Goal: Information Seeking & Learning: Compare options

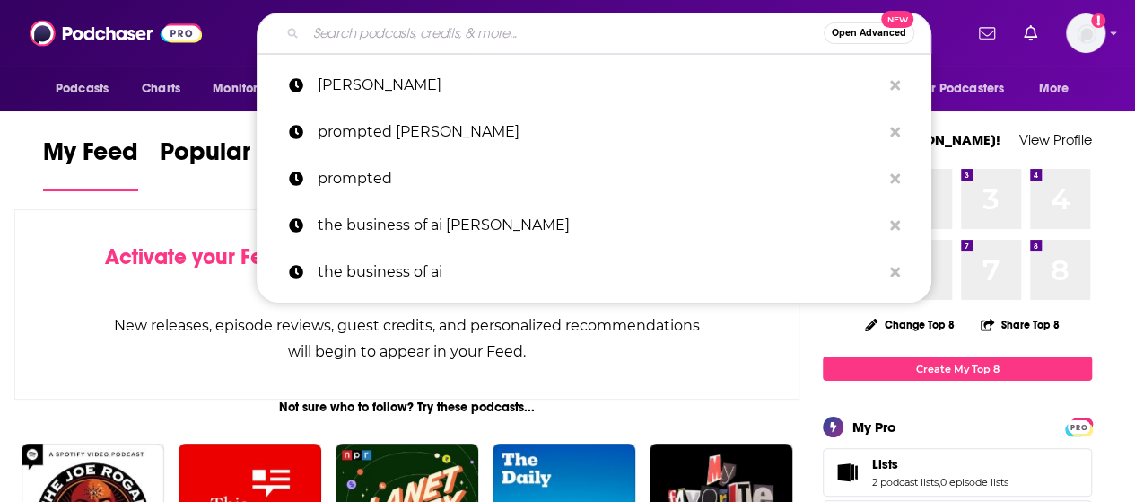
paste input "Sustainability Now"
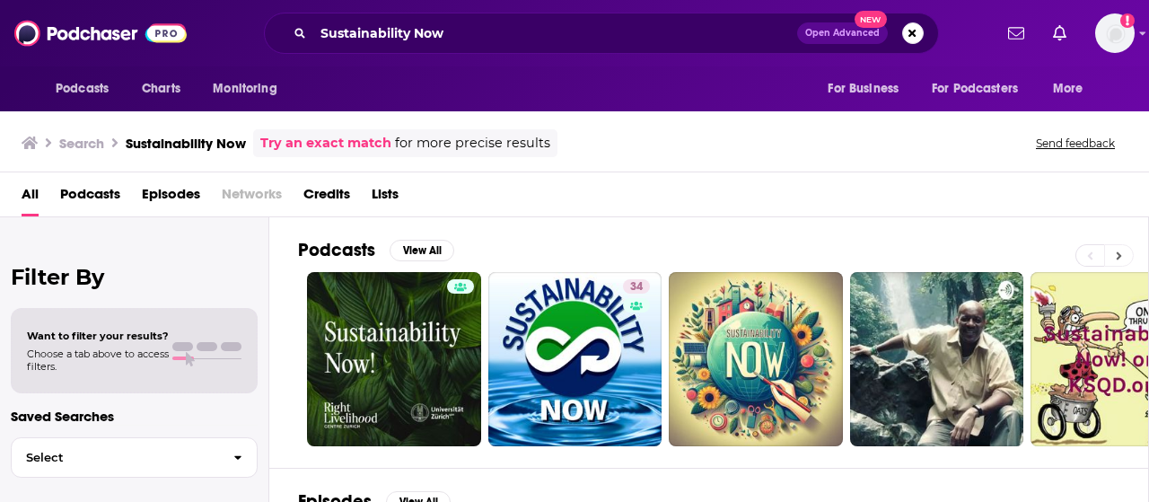
click at [1123, 255] on button at bounding box center [1119, 255] width 30 height 22
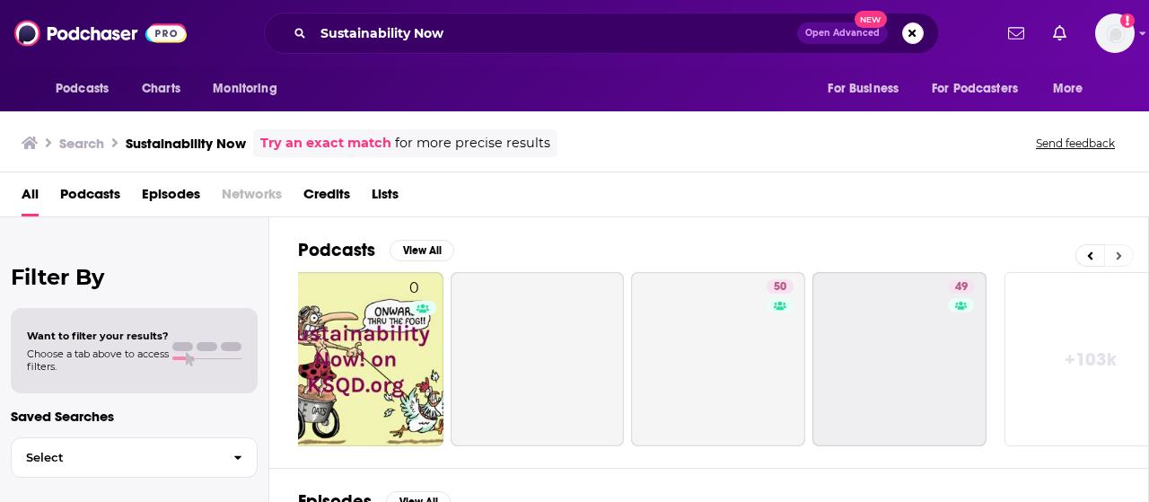
scroll to position [0, 797]
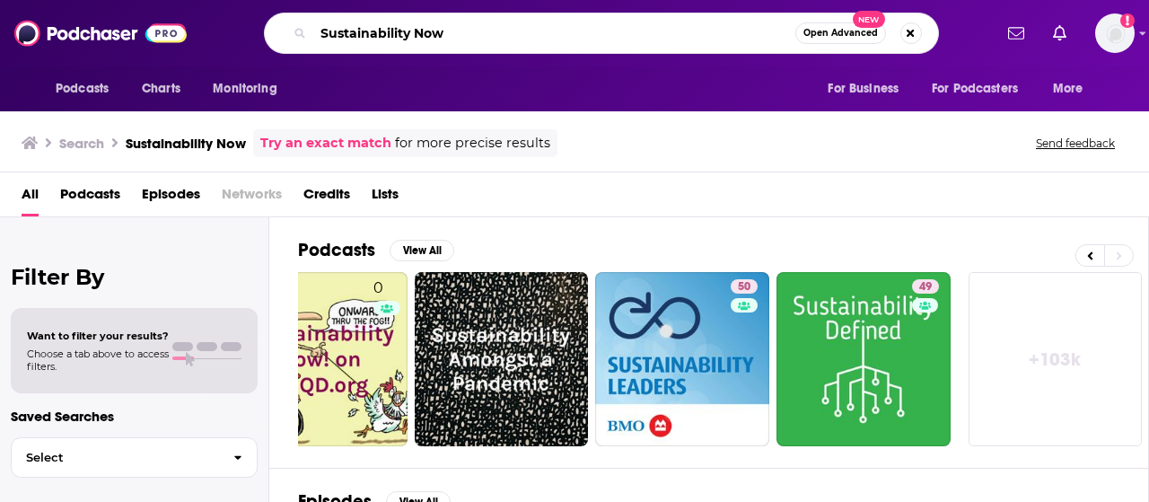
click at [476, 37] on input "Sustainability Now" at bounding box center [554, 33] width 482 height 29
type input "Sustainability Now MSCI"
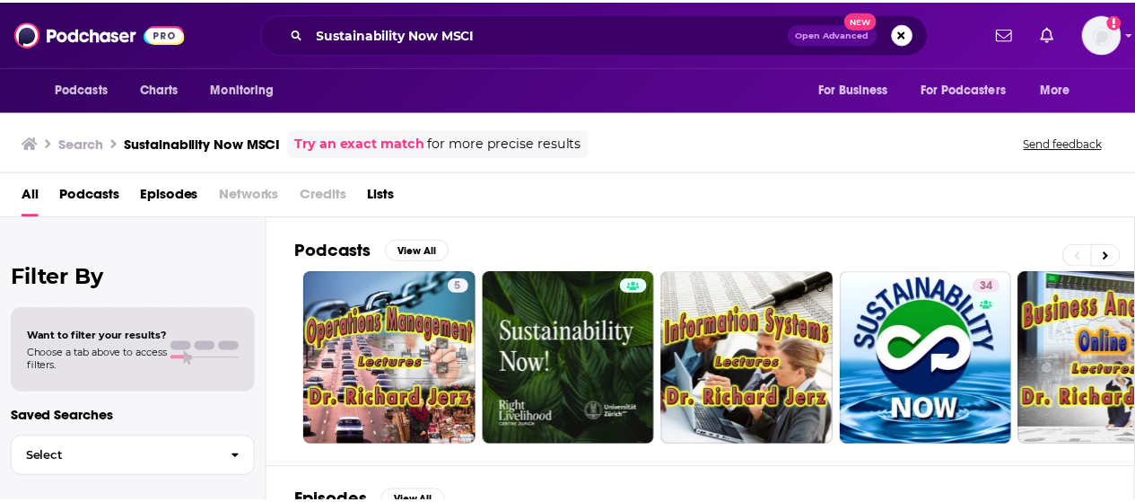
scroll to position [359, 0]
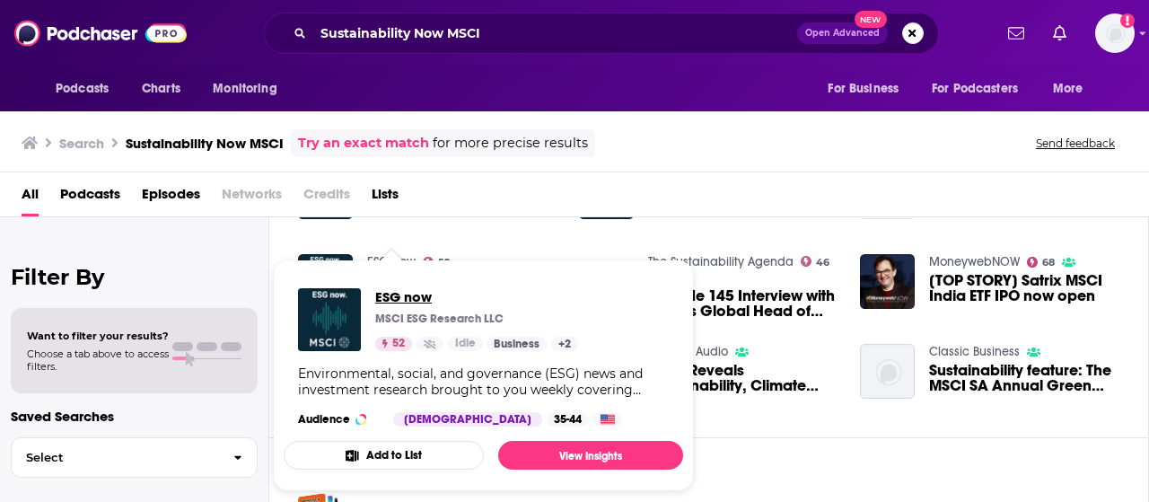
click at [398, 295] on span "ESG now" at bounding box center [476, 296] width 203 height 17
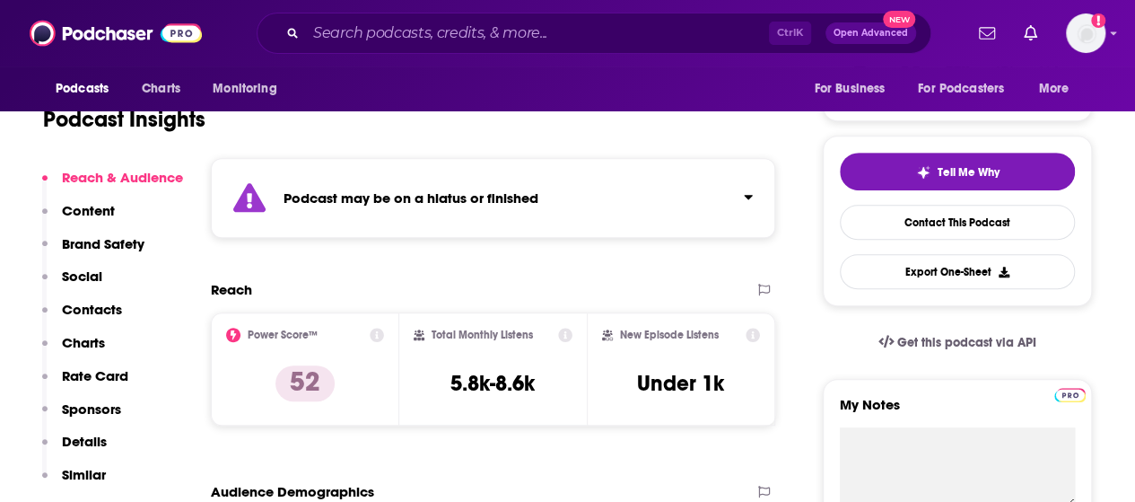
scroll to position [359, 0]
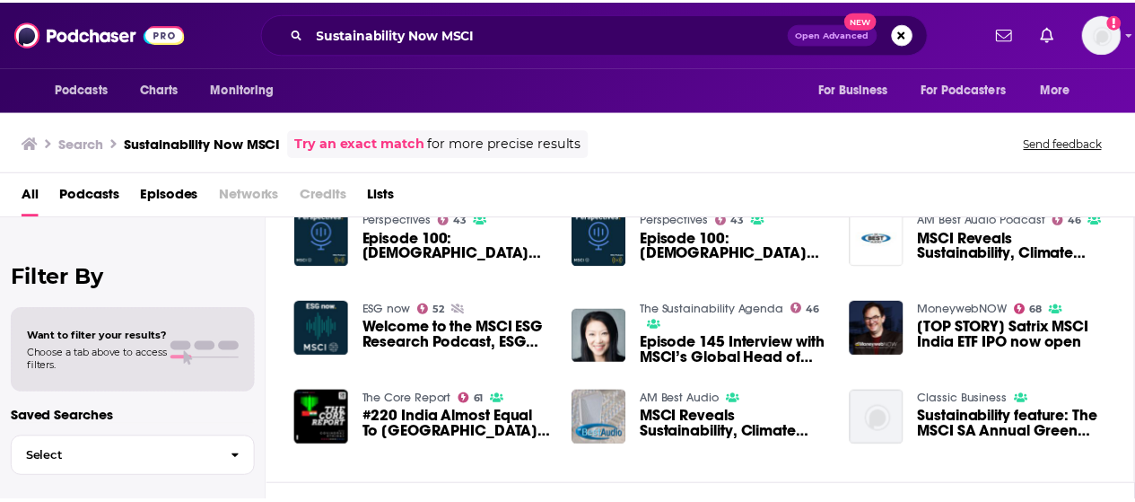
scroll to position [185, 0]
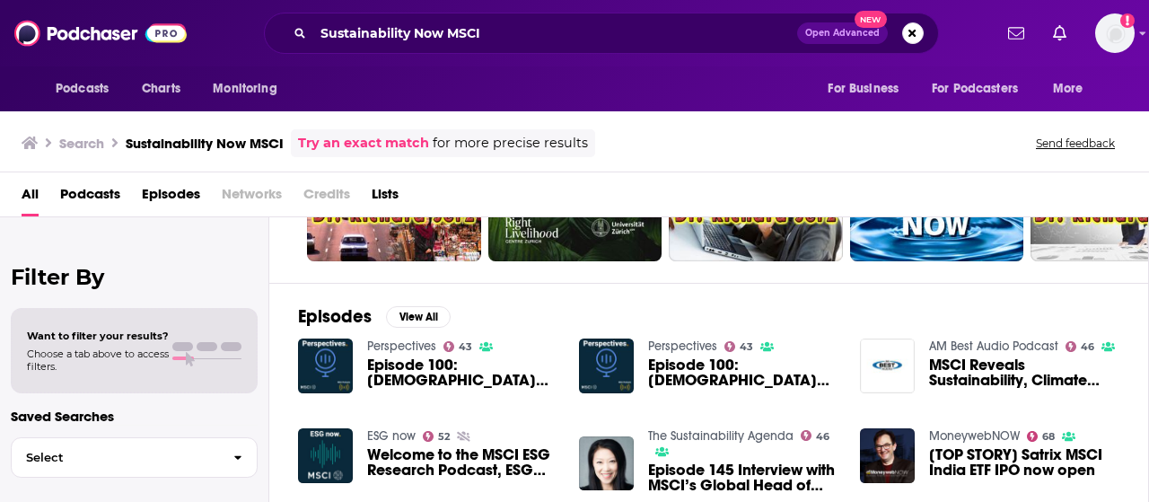
click at [395, 433] on div "Podcasts Charts Monitoring Sustainability Now MSCI Open Advanced New For Busine…" at bounding box center [574, 251] width 1149 height 502
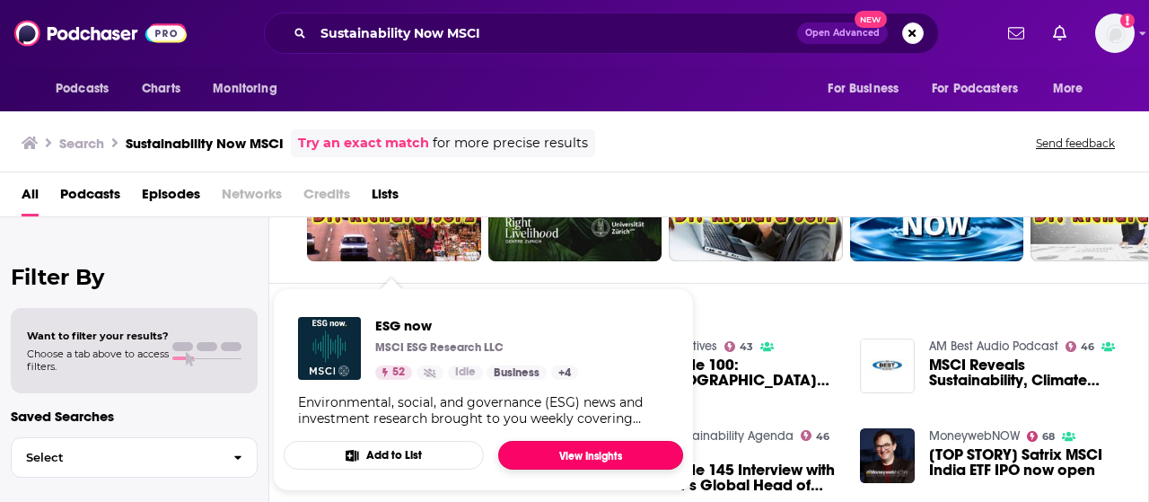
click at [538, 455] on link "View Insights" at bounding box center [590, 455] width 185 height 29
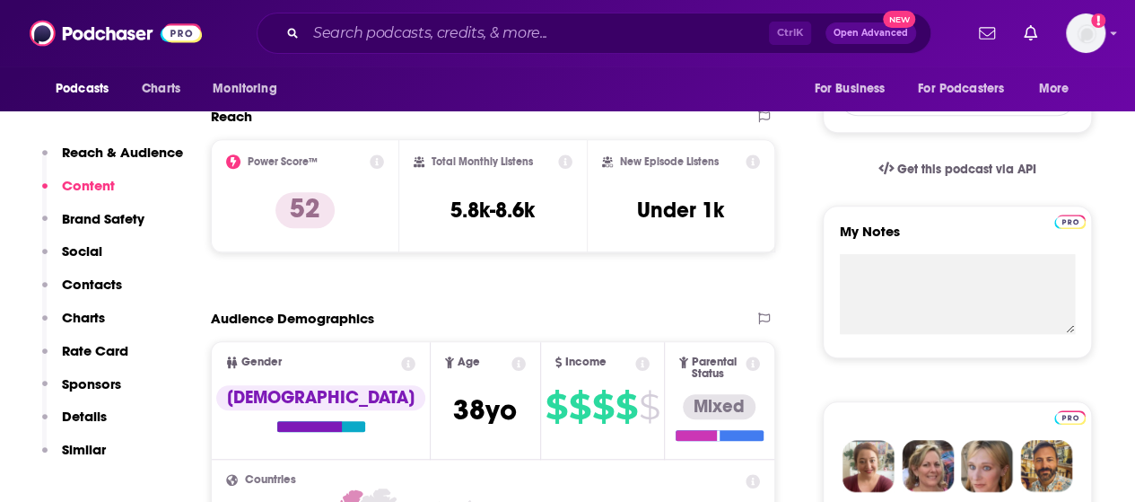
scroll to position [269, 0]
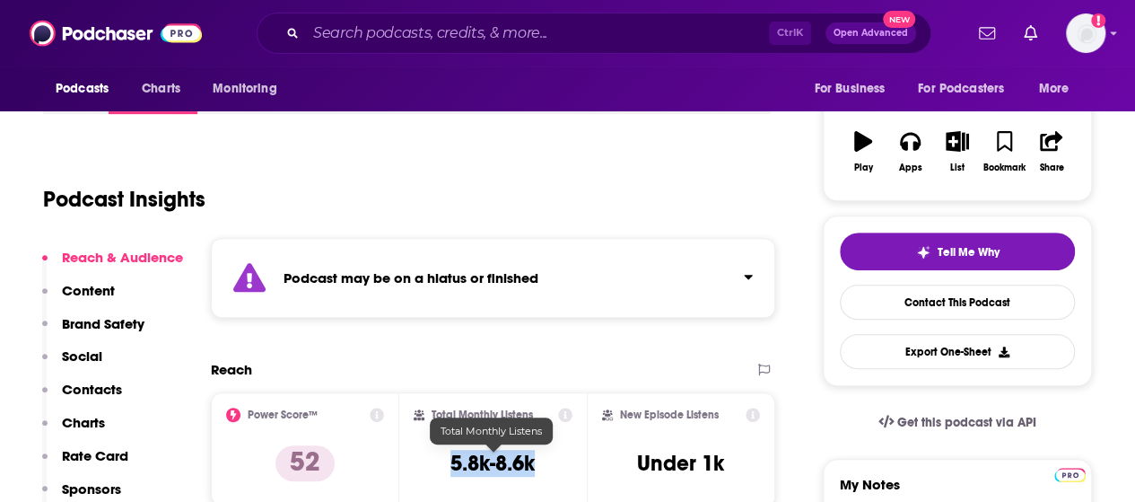
drag, startPoint x: 539, startPoint y: 468, endPoint x: 453, endPoint y: 469, distance: 86.2
click at [453, 469] on div "Total Monthly Listens 5.8k-8.6k" at bounding box center [494, 448] width 160 height 83
copy h3 "5.8k-8.6k"
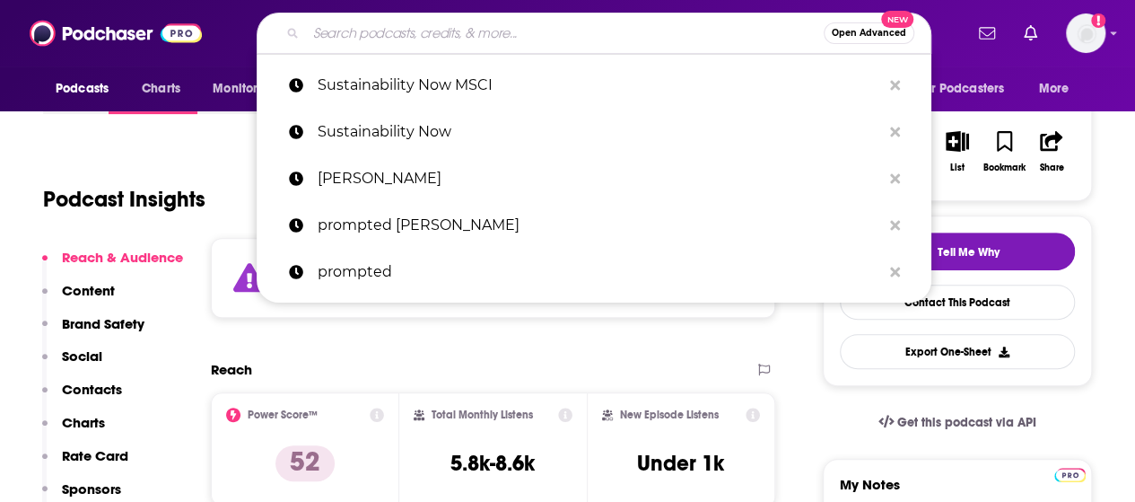
click at [343, 38] on input "Search podcasts, credits, & more..." at bounding box center [565, 33] width 518 height 29
paste input "All things Sustainable"
type input "All things Sustainable"
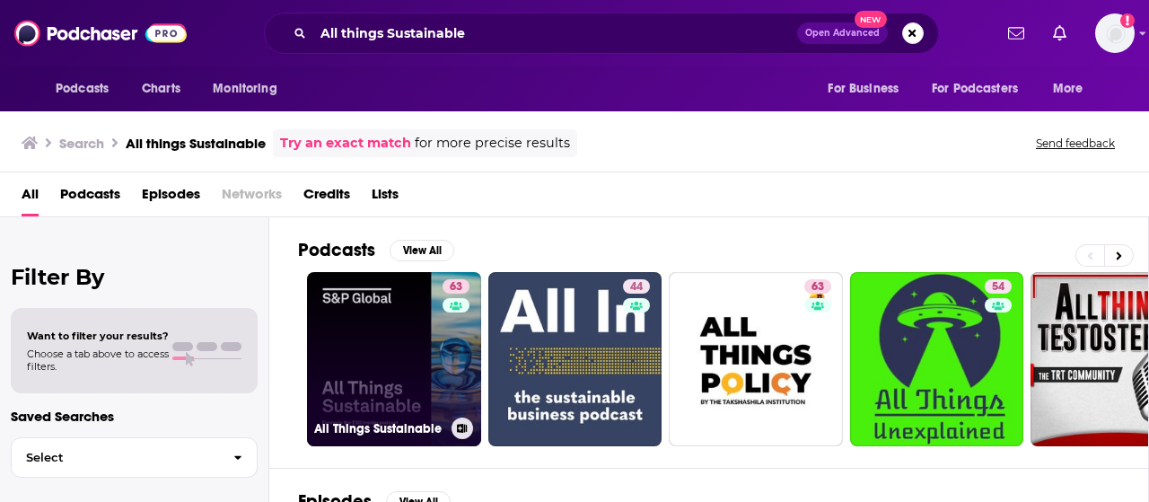
click at [382, 376] on link "63 All Things Sustainable" at bounding box center [394, 359] width 174 height 174
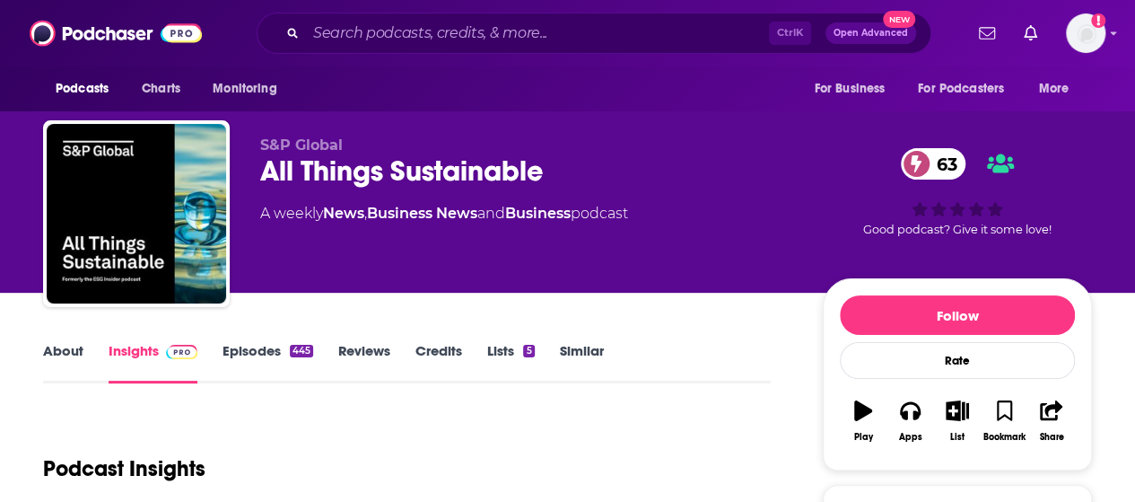
scroll to position [269, 0]
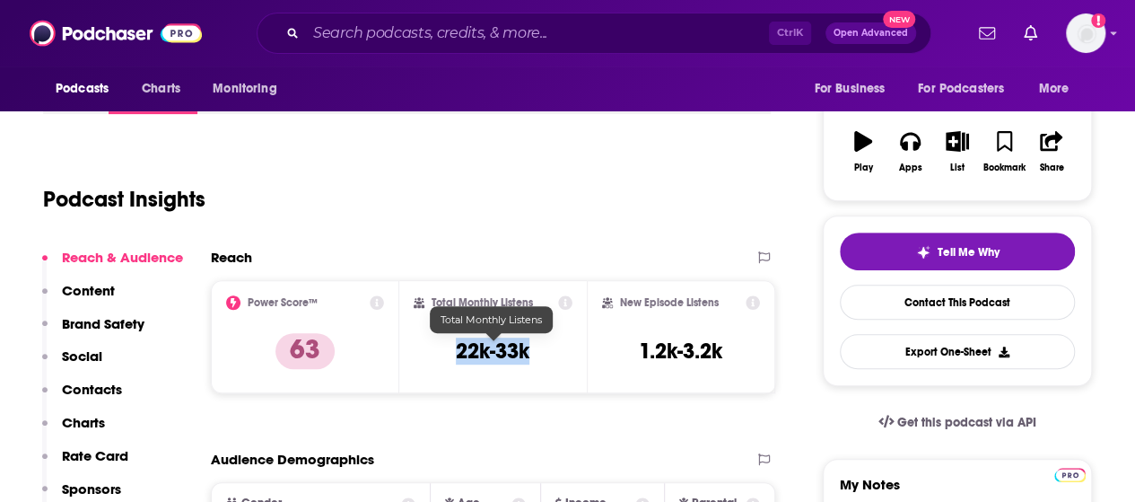
drag, startPoint x: 531, startPoint y: 351, endPoint x: 459, endPoint y: 352, distance: 71.8
click at [459, 352] on div "Total Monthly Listens 22k-33k" at bounding box center [494, 336] width 160 height 83
copy h3 "22k-33k"
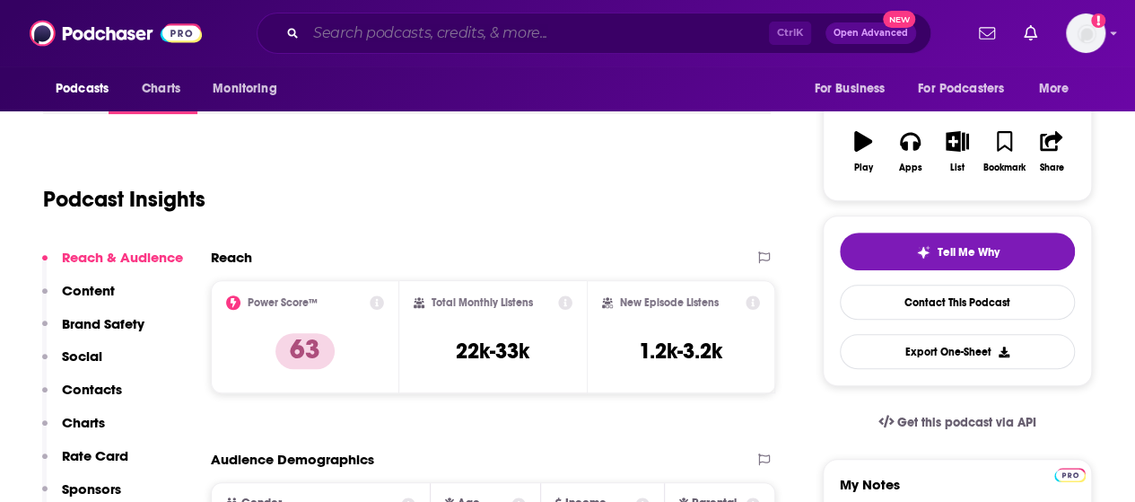
click at [354, 25] on input "Search podcasts, credits, & more..." at bounding box center [537, 33] width 463 height 29
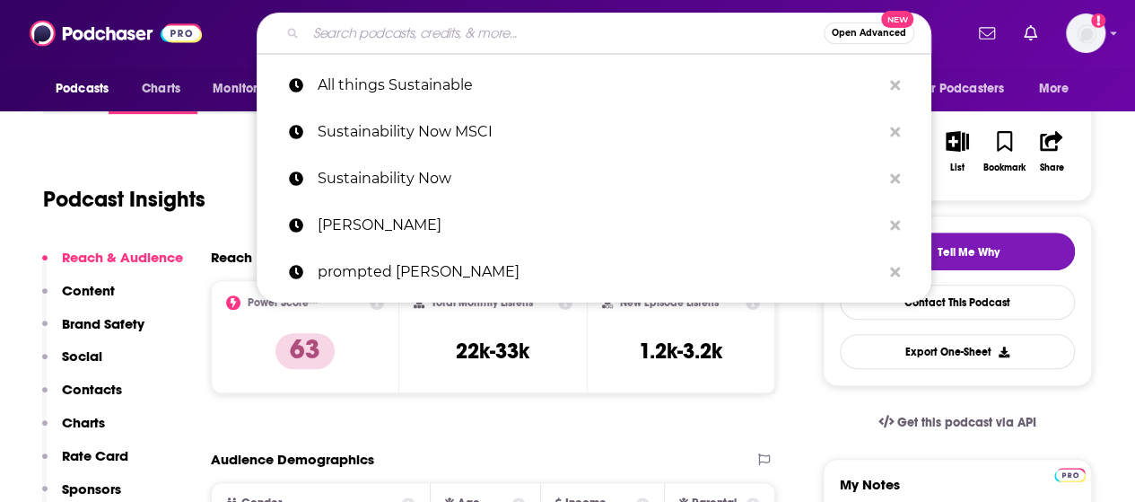
paste input "ESG Decoded"
type input "ESG Decoded"
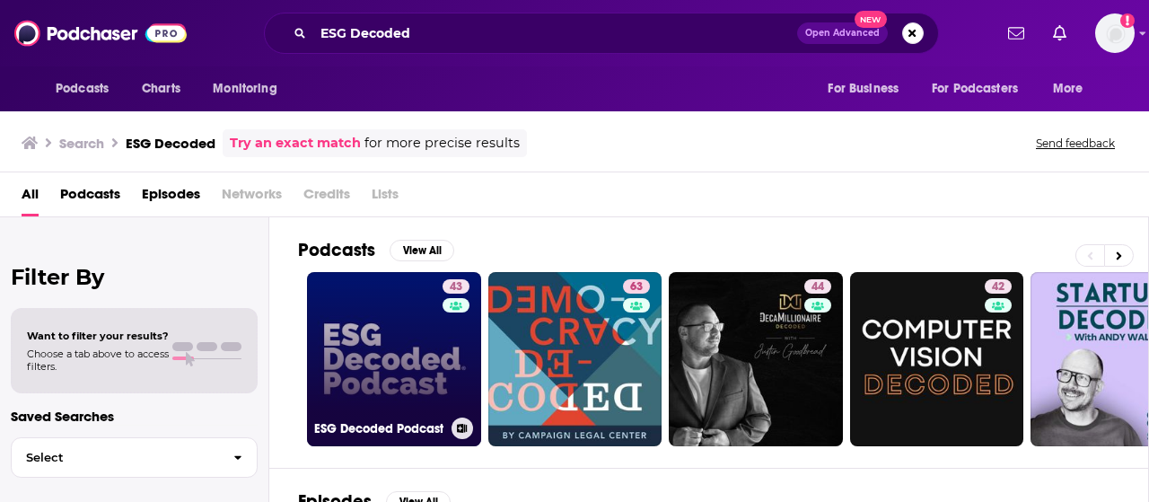
click at [409, 373] on link "43 ESG Decoded Podcast" at bounding box center [394, 359] width 174 height 174
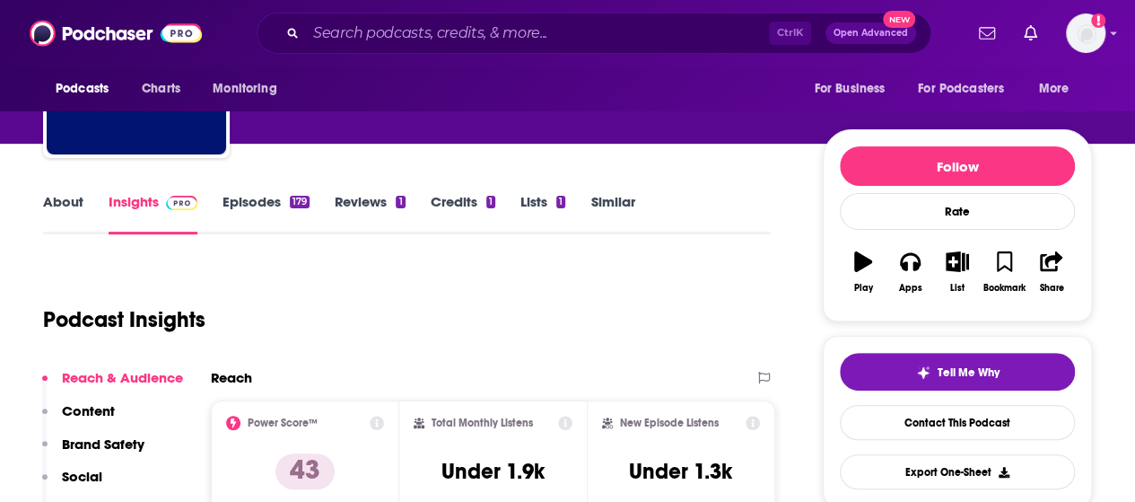
scroll to position [359, 0]
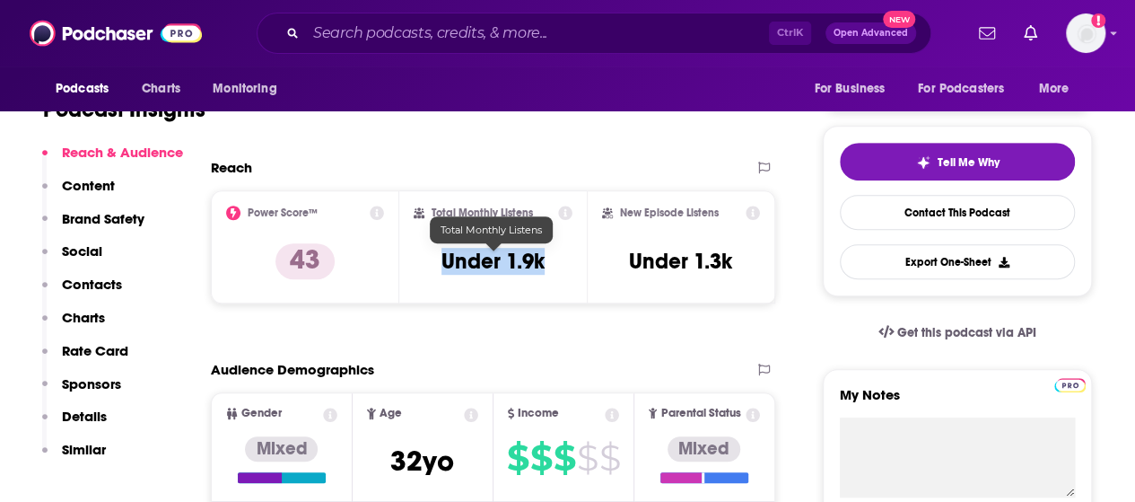
drag, startPoint x: 547, startPoint y: 259, endPoint x: 445, endPoint y: 261, distance: 102.3
click at [445, 261] on div "Total Monthly Listens Under 1.9k" at bounding box center [494, 246] width 160 height 83
copy h3 "Under 1.9k"
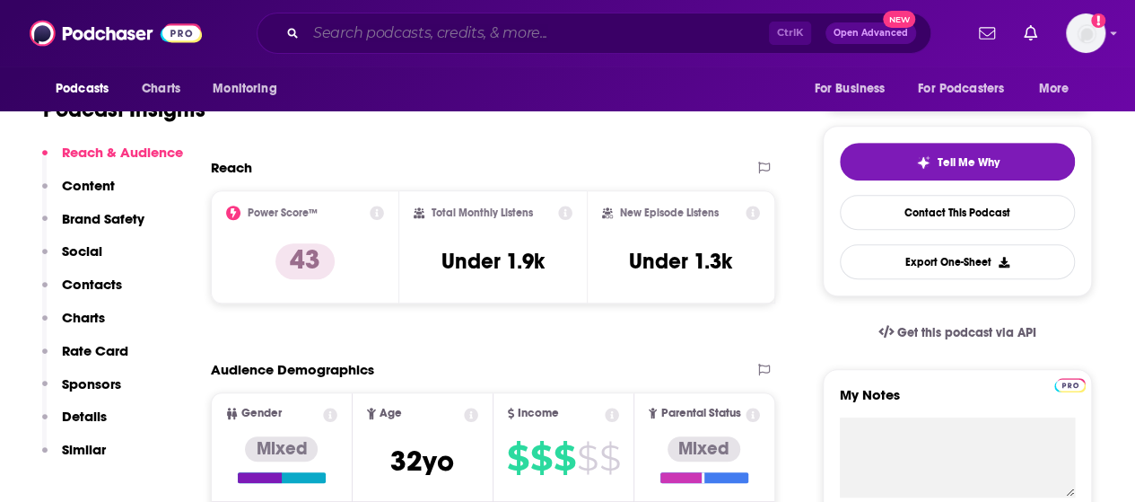
click at [406, 36] on input "Search podcasts, credits, & more..." at bounding box center [537, 33] width 463 height 29
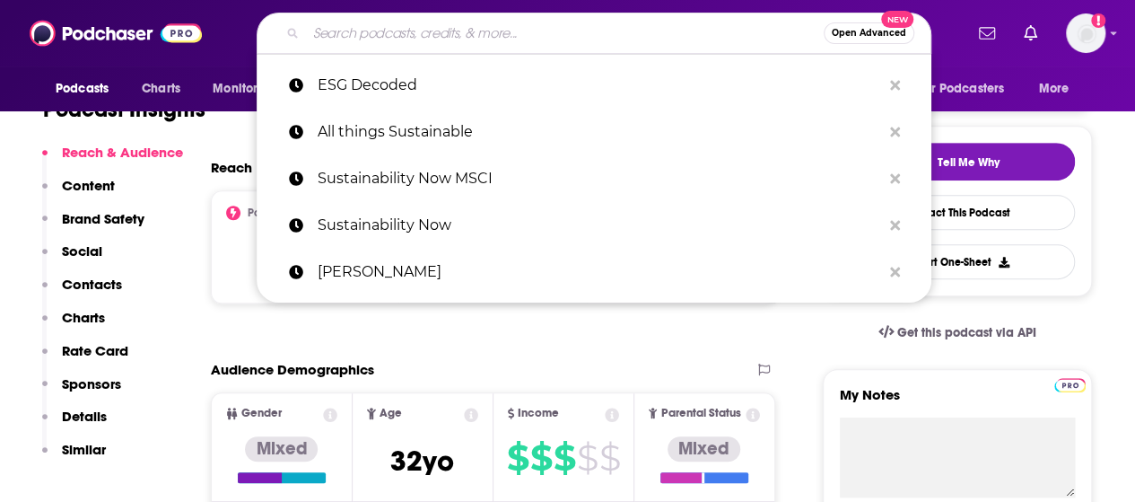
paste input "ESG Currents (Bloomberg)"
type input "ESG Currents (Bloomberg)"
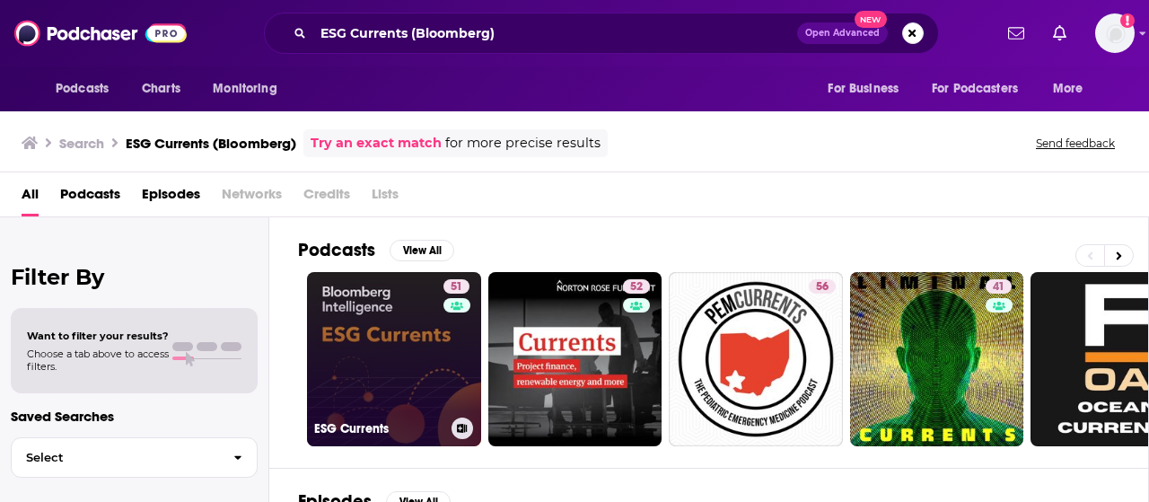
click at [400, 340] on link "51 ESG Currents" at bounding box center [394, 359] width 174 height 174
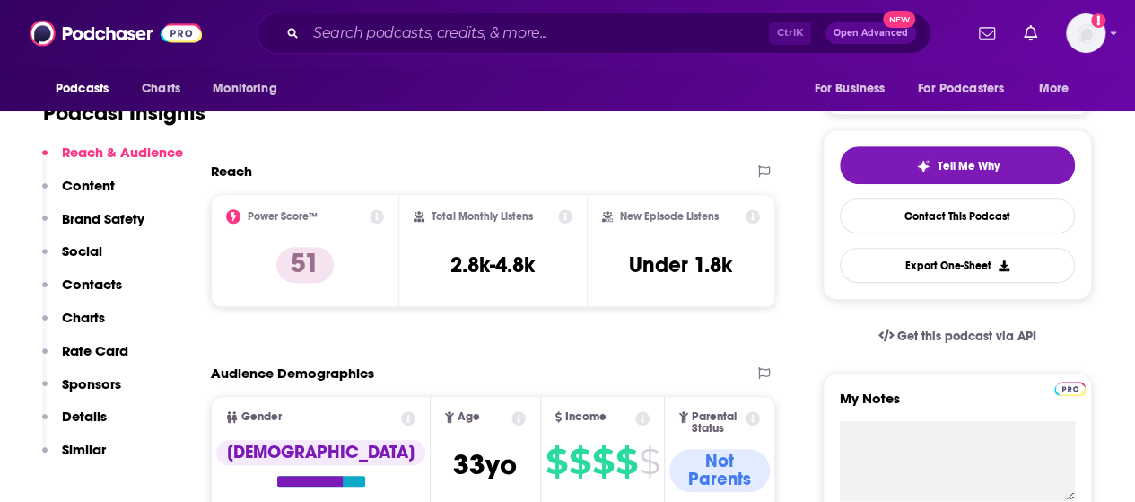
scroll to position [359, 0]
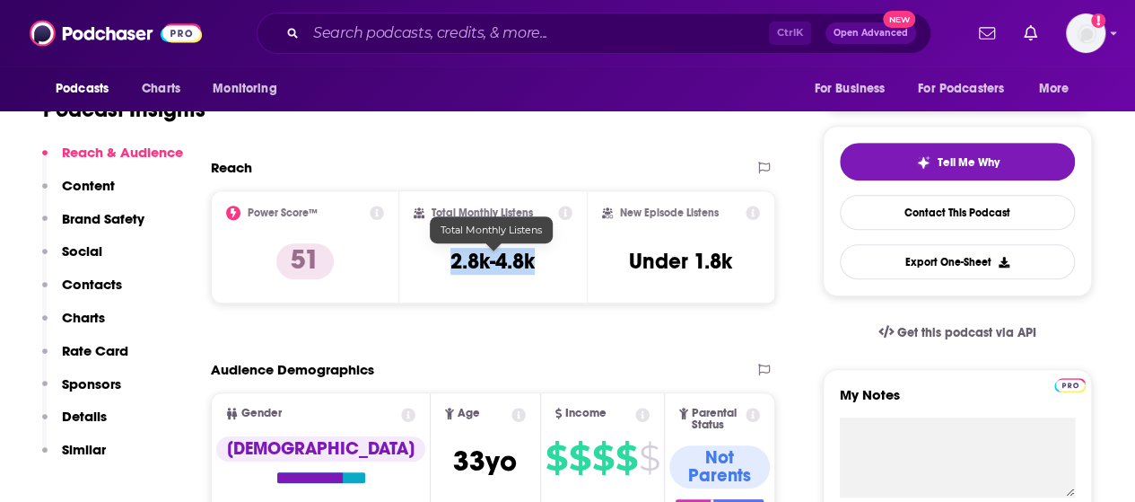
drag, startPoint x: 535, startPoint y: 261, endPoint x: 449, endPoint y: 262, distance: 86.1
click at [449, 262] on div "Total Monthly Listens 2.8k-4.8k" at bounding box center [494, 246] width 160 height 83
copy h3 "2.8k-4.8k"
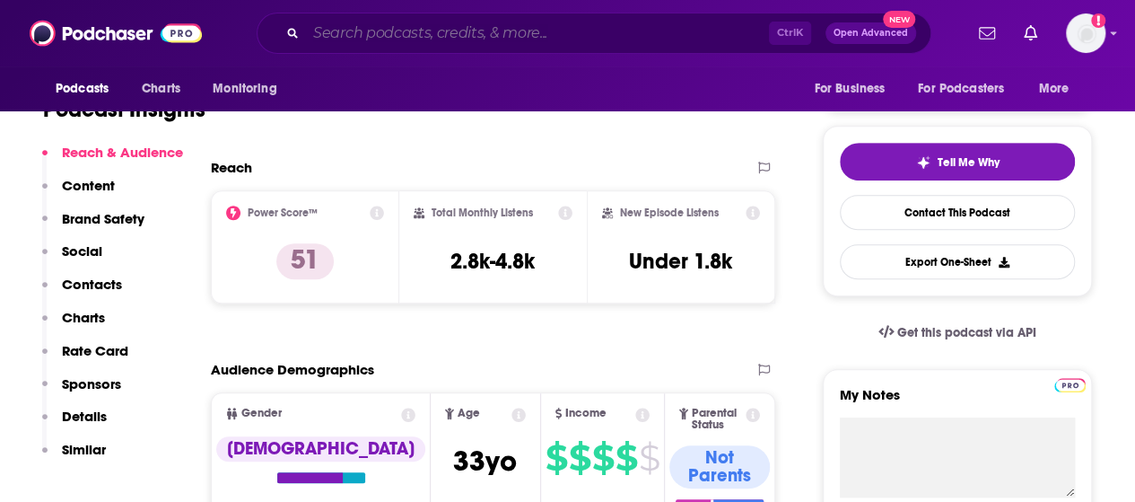
click at [420, 35] on input "Search podcasts, credits, & more..." at bounding box center [537, 33] width 463 height 29
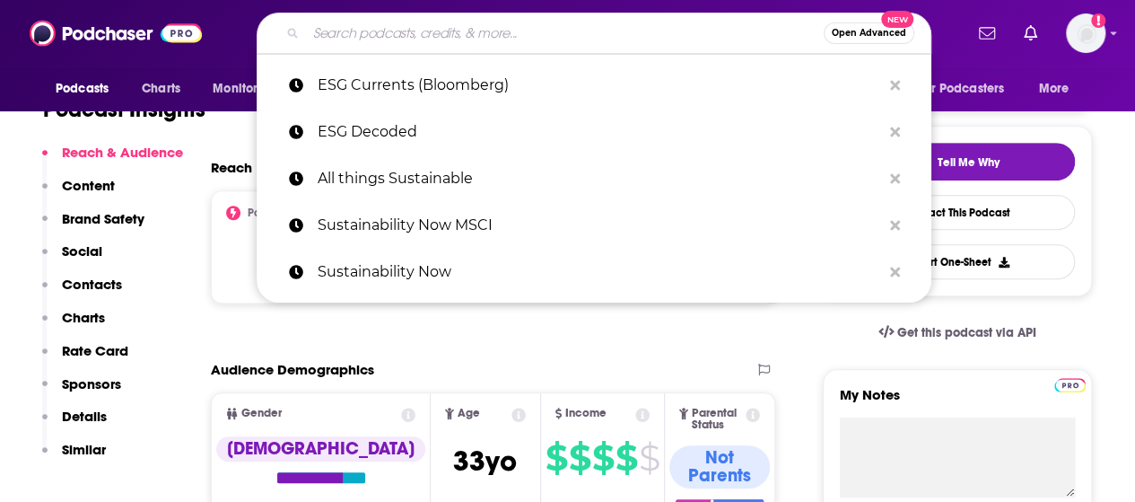
paste input "Sustainable leaders"
type input "Sustainable leaders"
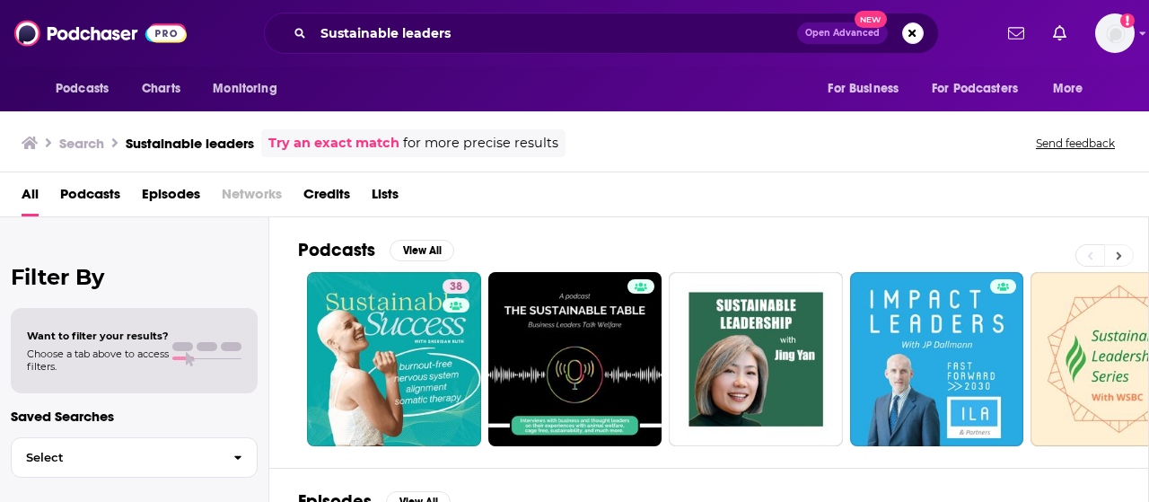
click at [1115, 255] on icon at bounding box center [1118, 255] width 6 height 13
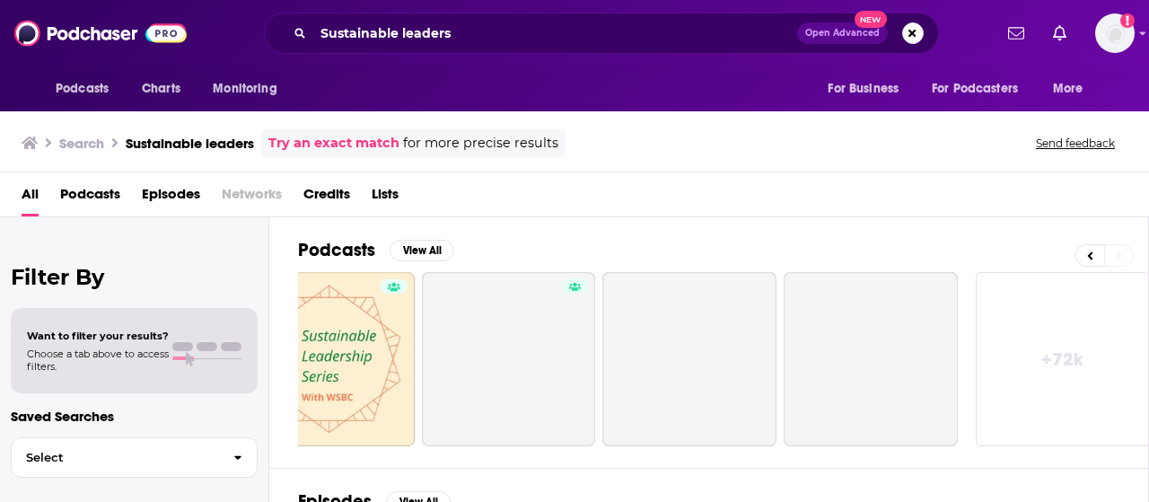
scroll to position [0, 797]
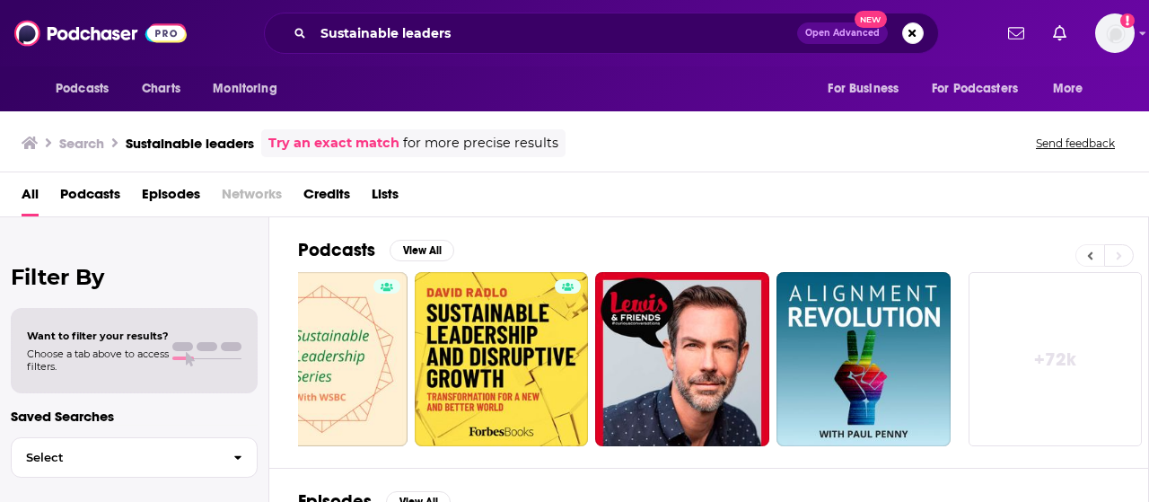
click at [1088, 246] on button at bounding box center [1089, 255] width 29 height 22
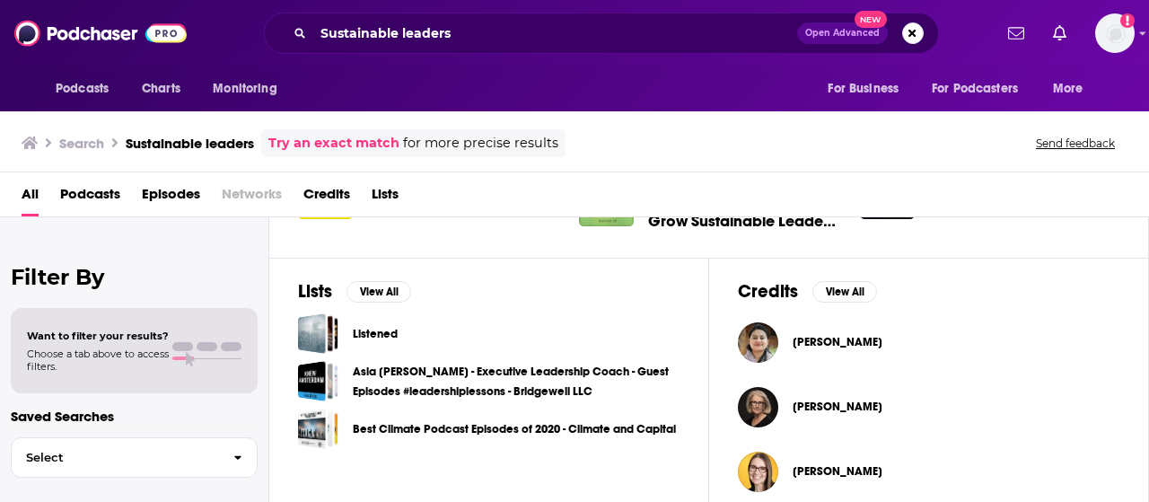
scroll to position [553, 0]
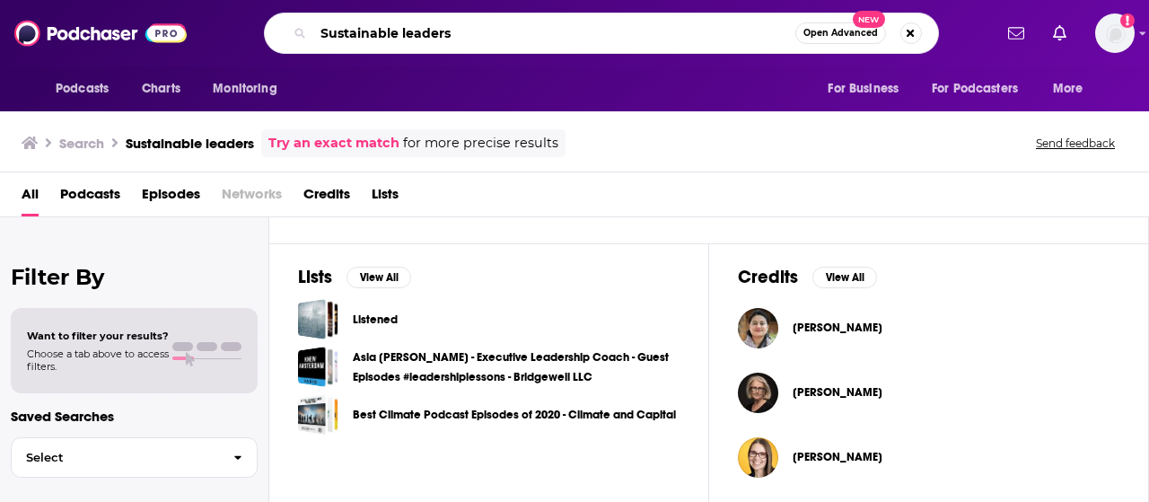
click at [395, 31] on input "Sustainable leaders" at bounding box center [554, 33] width 482 height 29
type input "Sustainability leaders"
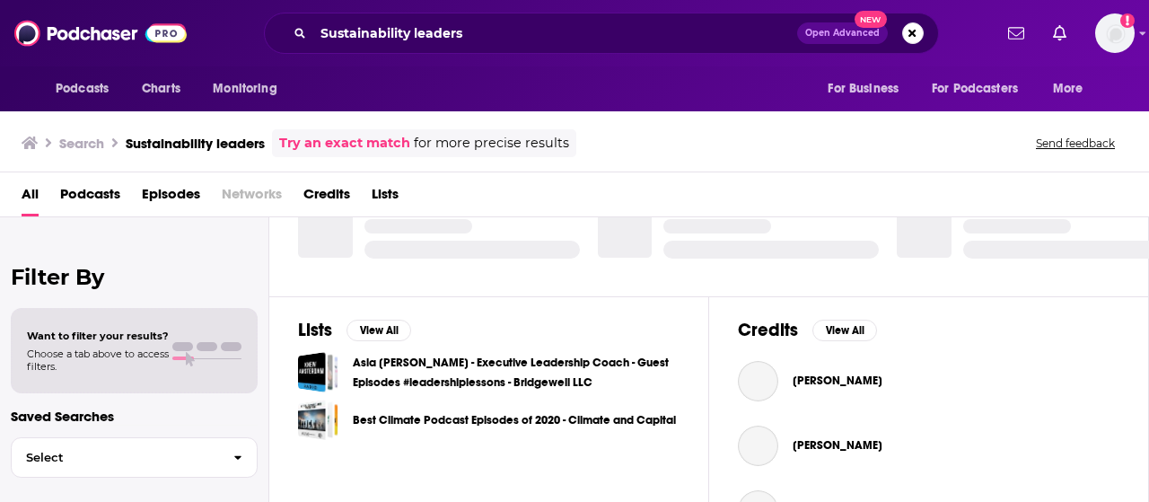
scroll to position [553, 0]
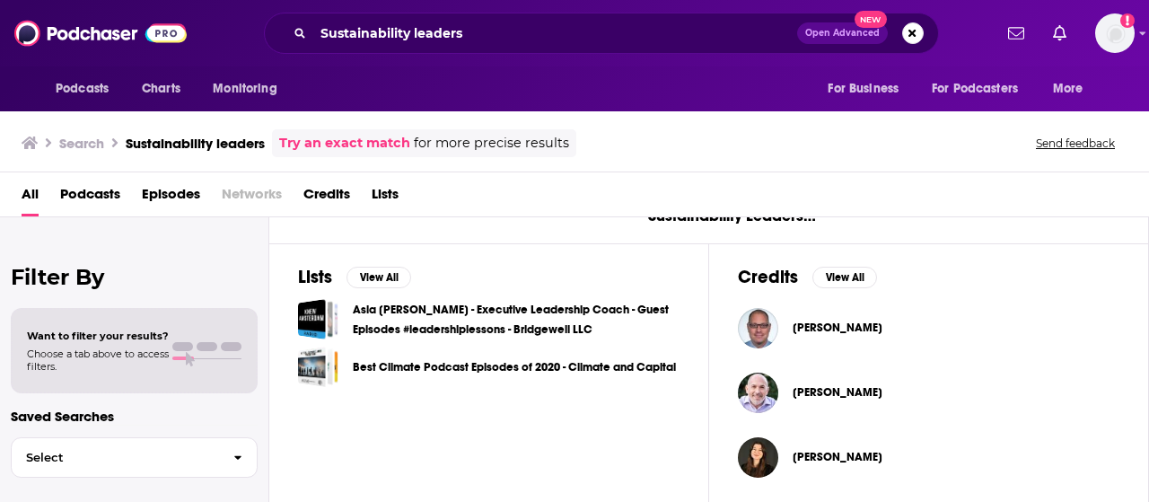
click at [87, 197] on span "Podcasts" at bounding box center [90, 197] width 60 height 37
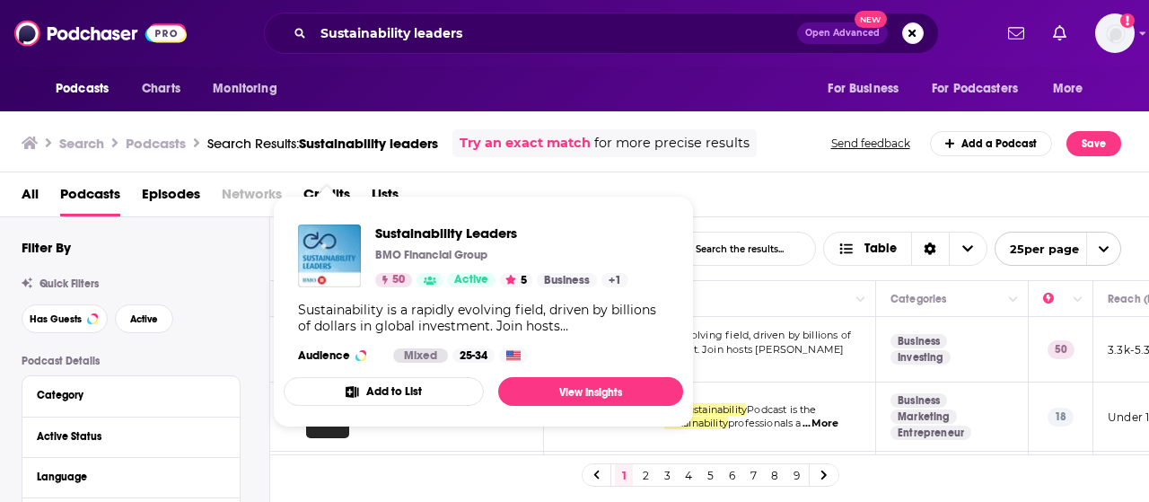
click at [332, 344] on div "Sustainability Leaders BMO Financial Group 50 Active 5 Business + 1 Sustainabil…" at bounding box center [483, 293] width 399 height 167
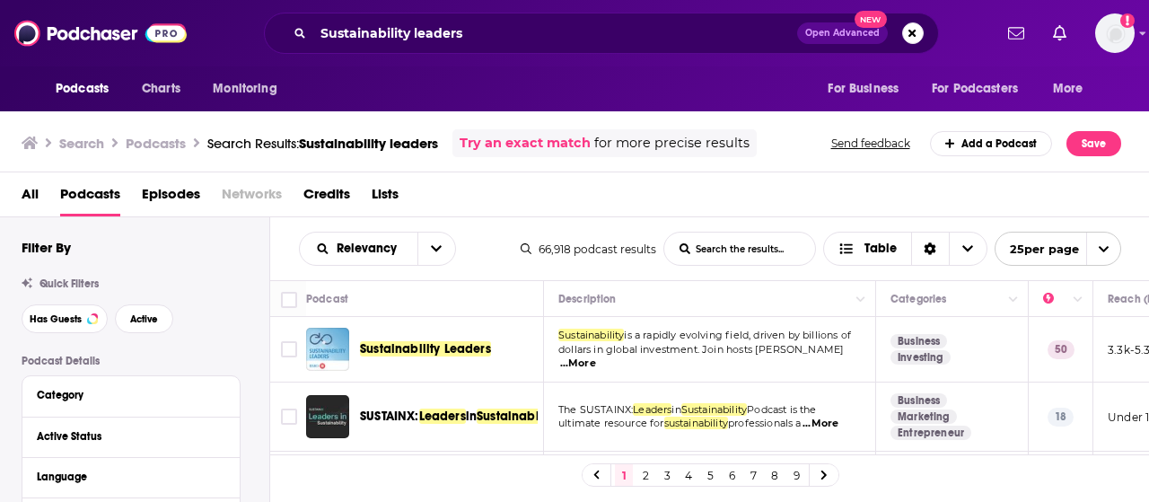
click at [331, 353] on div "Podcasts Charts Monitoring Sustainability leaders Open Advanced New For Busines…" at bounding box center [574, 251] width 1149 height 502
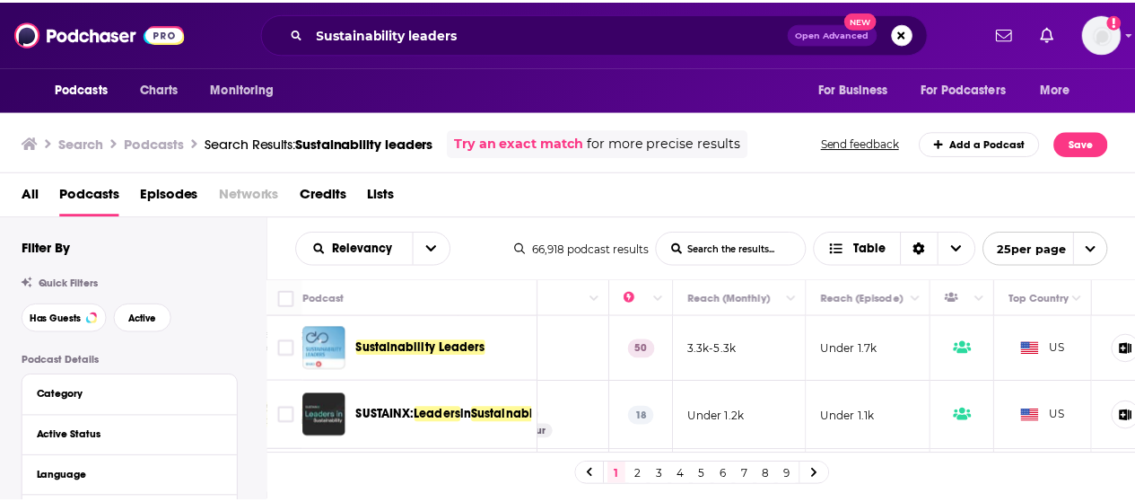
scroll to position [0, 418]
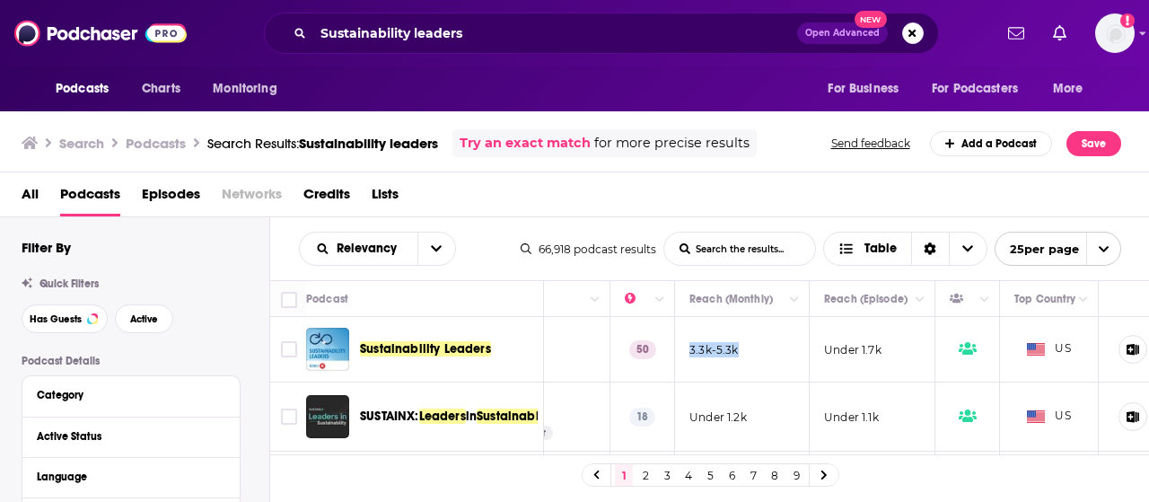
drag, startPoint x: 737, startPoint y: 347, endPoint x: 686, endPoint y: 347, distance: 51.1
click at [686, 347] on td "3.3k-5.3k" at bounding box center [742, 350] width 135 height 66
copy p "3.3k-5.3k"
click at [453, 27] on input "Sustainability leaders" at bounding box center [555, 33] width 484 height 29
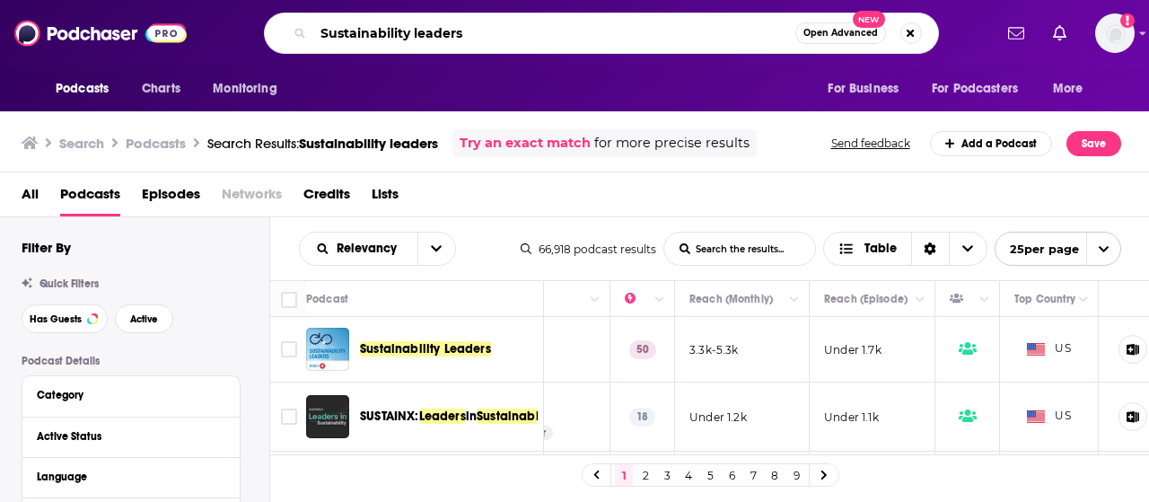
drag, startPoint x: 501, startPoint y: 31, endPoint x: 255, endPoint y: 21, distance: 246.1
click at [255, 21] on div "Sustainability leaders Open Advanced New" at bounding box center [601, 33] width 782 height 41
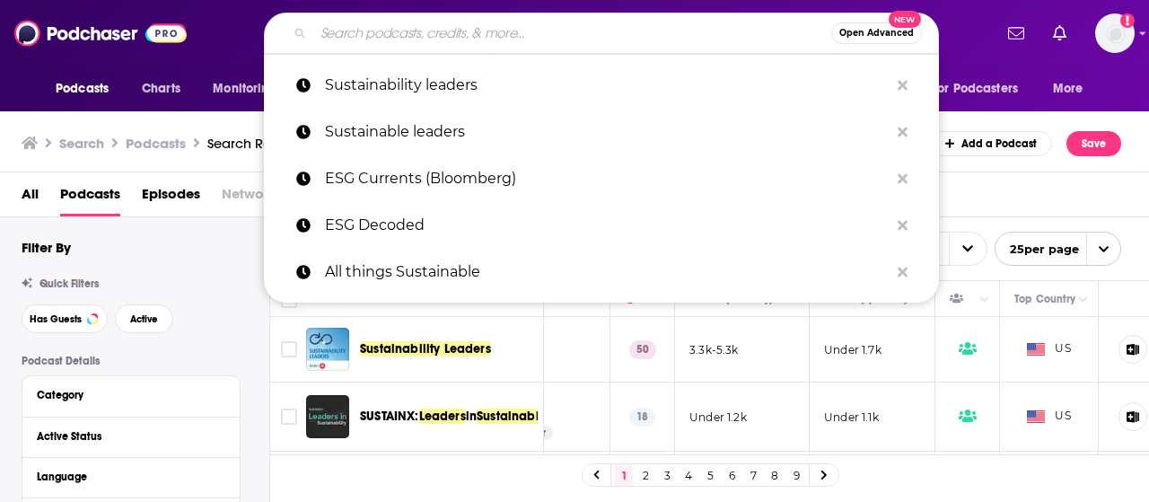
paste input "[PERSON_NAME] sustainability uncovered"
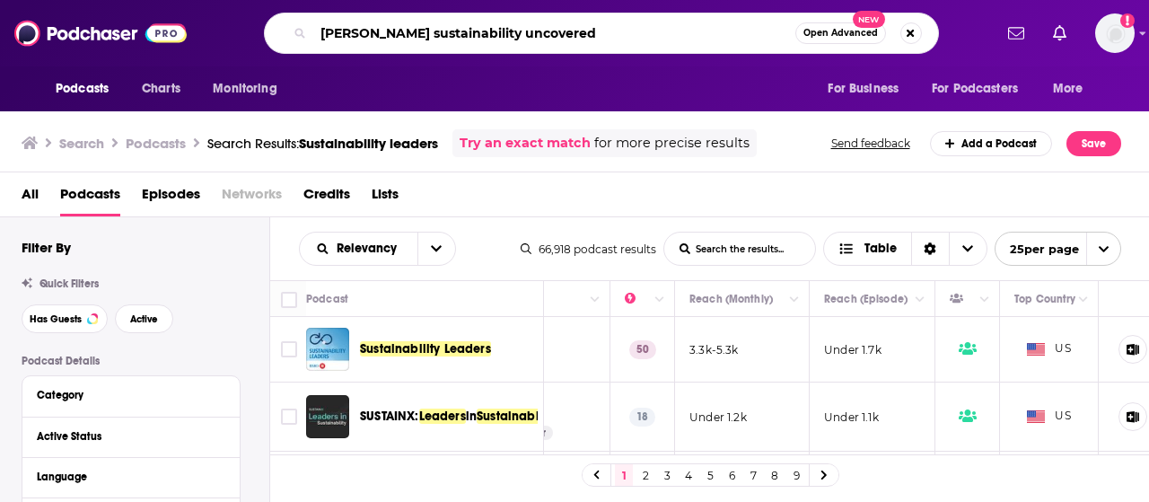
type input "[PERSON_NAME] sustainability uncovered"
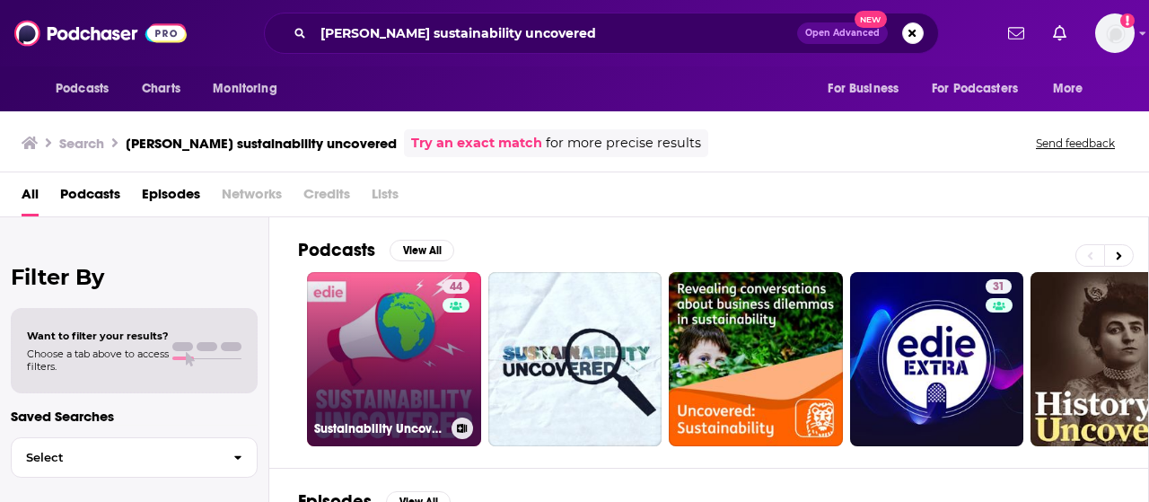
click at [417, 399] on link "44 Sustainability Uncovered" at bounding box center [394, 359] width 174 height 174
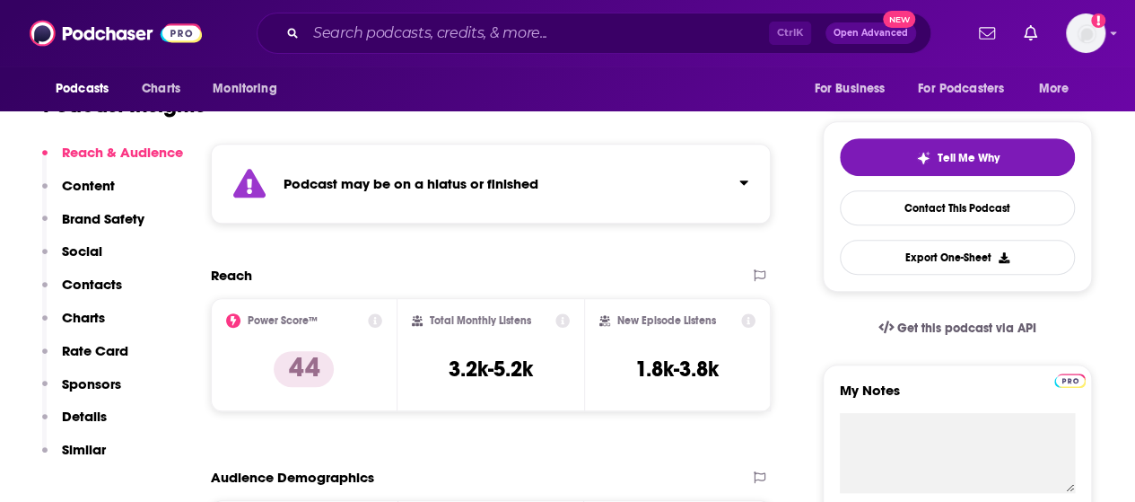
scroll to position [449, 0]
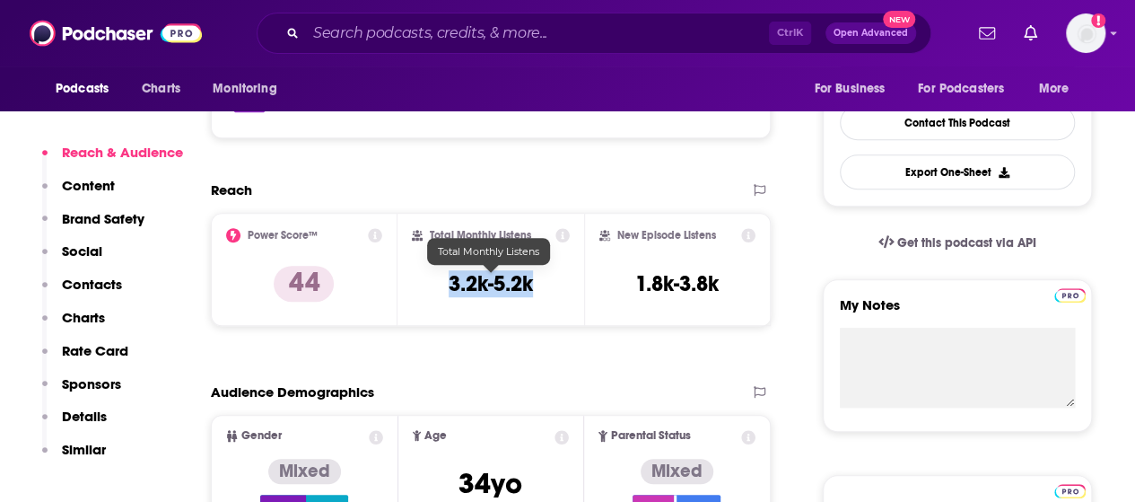
drag, startPoint x: 538, startPoint y: 283, endPoint x: 449, endPoint y: 286, distance: 89.8
click at [449, 286] on div "Total Monthly Listens 3.2k-5.2k" at bounding box center [491, 269] width 158 height 83
copy h3 "3.2k-5.2k"
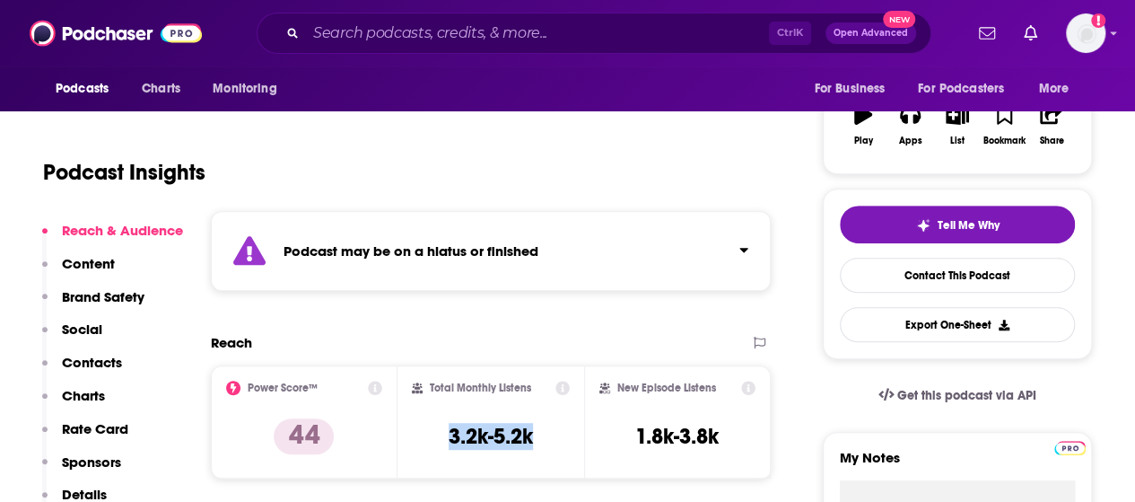
scroll to position [179, 0]
